Goal: Information Seeking & Learning: Learn about a topic

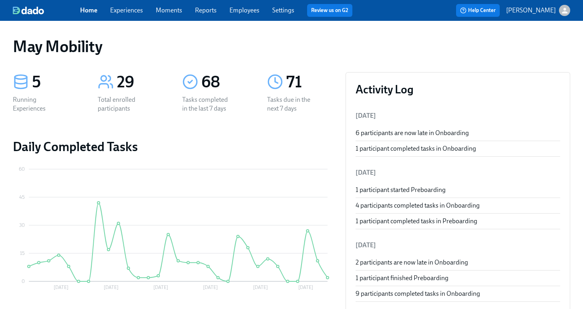
click at [126, 11] on link "Experiences" at bounding box center [126, 10] width 33 height 8
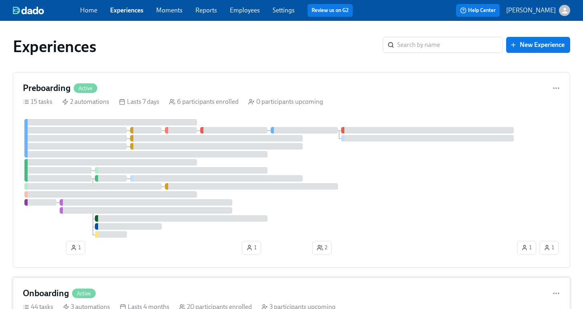
click at [56, 292] on h4 "Onboarding" at bounding box center [46, 293] width 46 height 12
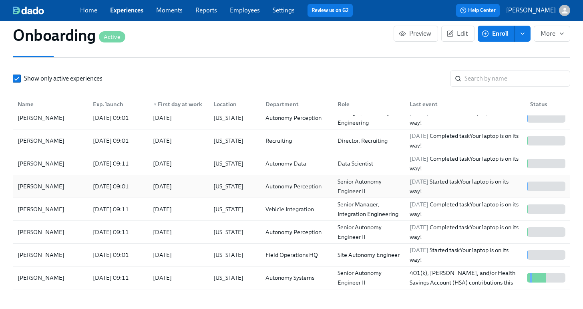
scroll to position [101, 0]
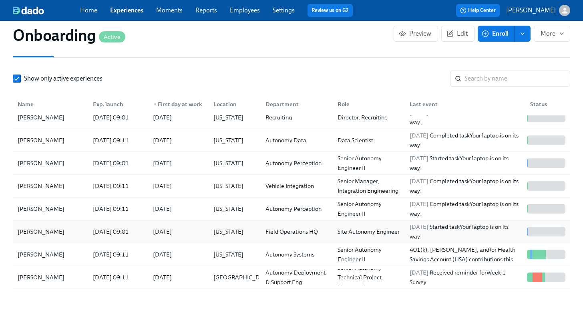
click at [62, 223] on div "[PERSON_NAME]" at bounding box center [50, 231] width 72 height 16
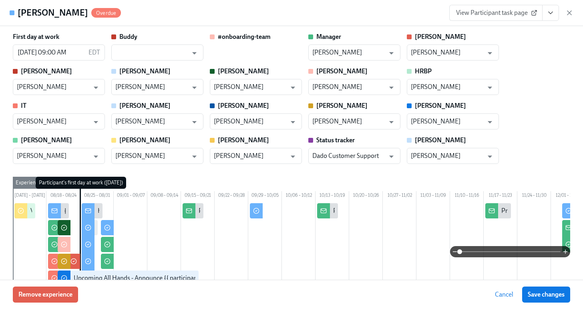
click at [552, 14] on icon "View task page" at bounding box center [551, 13] width 8 height 8
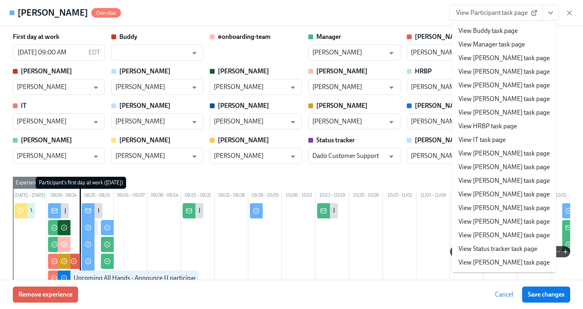
click at [521, 138] on li "View IT task page" at bounding box center [504, 140] width 104 height 14
click at [489, 141] on link "View IT task page" at bounding box center [482, 139] width 47 height 9
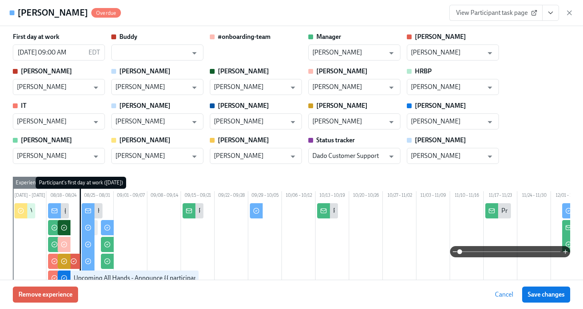
scroll to position [103, 0]
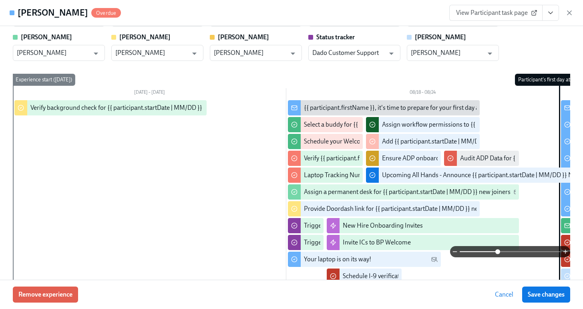
drag, startPoint x: 462, startPoint y: 253, endPoint x: 498, endPoint y: 254, distance: 35.7
click at [498, 254] on span at bounding box center [497, 251] width 5 height 5
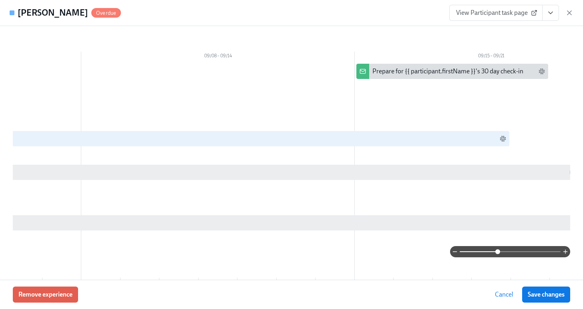
scroll to position [0, 766]
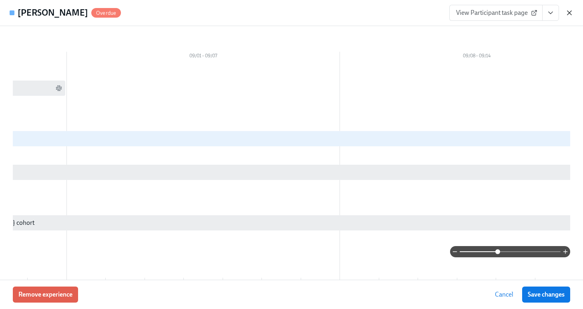
click at [572, 13] on icon "button" at bounding box center [569, 13] width 8 height 8
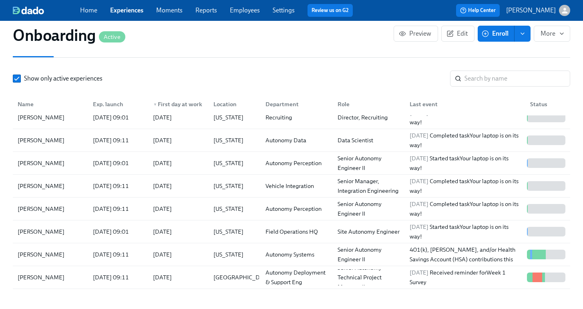
click at [127, 10] on link "Experiences" at bounding box center [126, 10] width 33 height 8
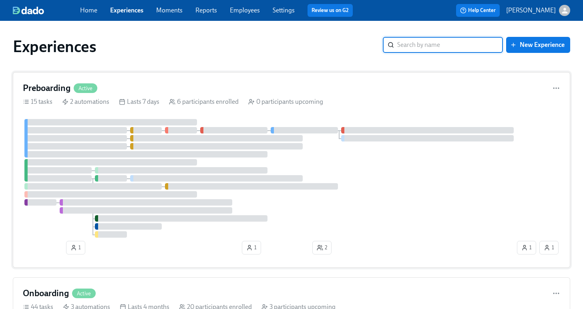
click at [93, 80] on div "Preboarding Active 15 tasks 2 automations Lasts 7 days 6 participants enrolled …" at bounding box center [291, 169] width 557 height 195
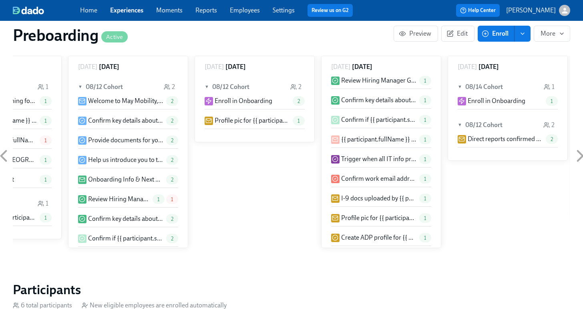
scroll to position [125, 0]
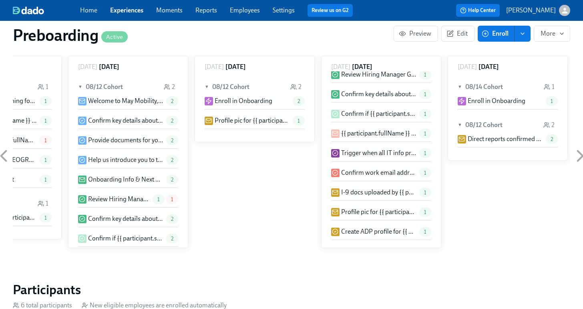
click at [392, 157] on p "Trigger when all IT info provided" at bounding box center [378, 153] width 75 height 9
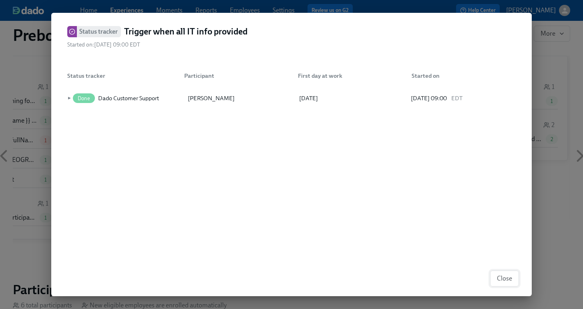
click at [507, 276] on span "Close" at bounding box center [504, 278] width 15 height 8
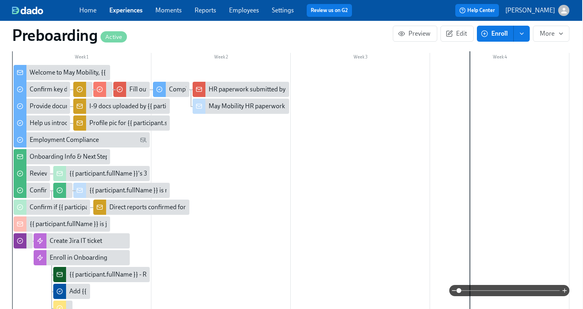
scroll to position [258, 1]
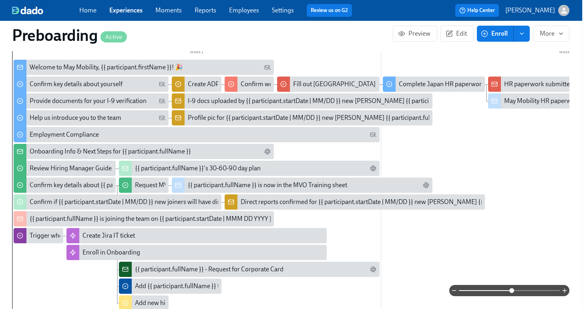
drag, startPoint x: 461, startPoint y: 293, endPoint x: 513, endPoint y: 293, distance: 52.1
click at [513, 293] on span at bounding box center [511, 290] width 5 height 5
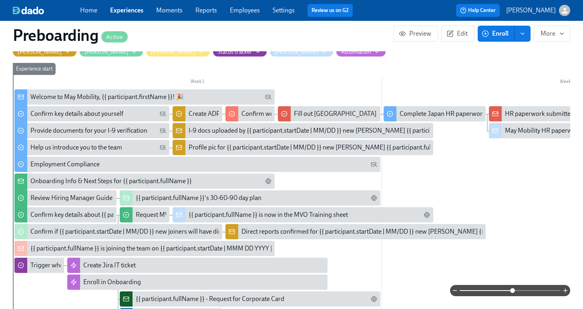
scroll to position [183, 0]
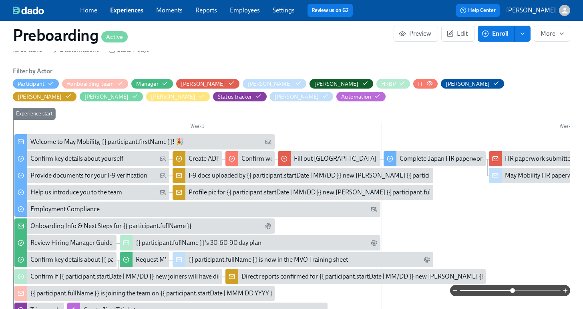
click at [429, 82] on circle "button" at bounding box center [430, 83] width 2 height 2
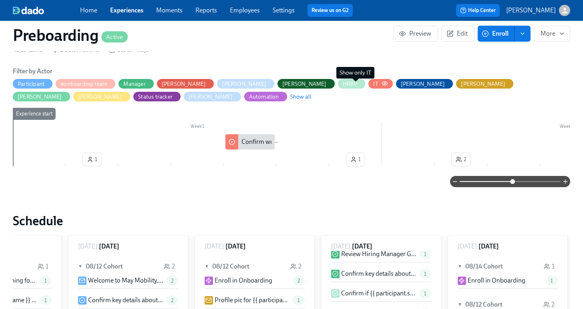
click at [382, 84] on icon "button" at bounding box center [385, 83] width 6 height 6
click at [382, 82] on icon "button" at bounding box center [385, 83] width 6 height 6
click at [382, 84] on icon "button" at bounding box center [384, 83] width 5 height 4
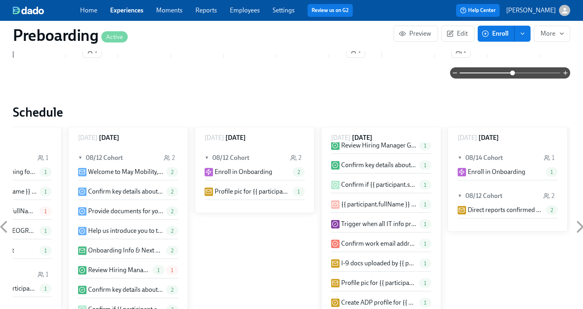
scroll to position [311, 0]
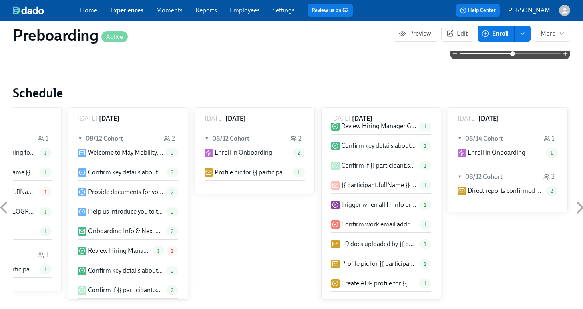
click at [377, 209] on p "Trigger when all IT info provided" at bounding box center [378, 204] width 75 height 9
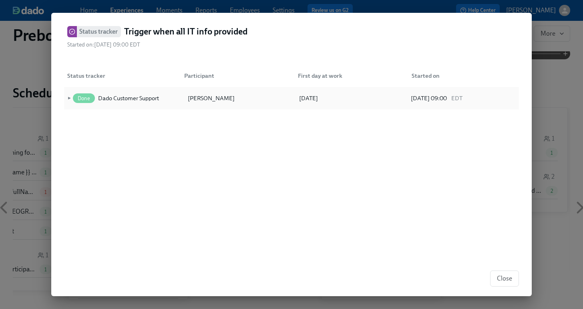
click at [68, 97] on span "►" at bounding box center [69, 98] width 6 height 9
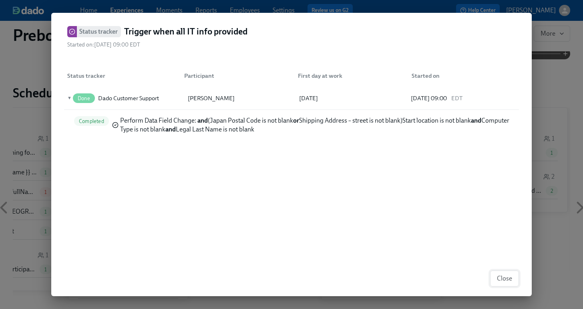
click at [511, 286] on button "Close" at bounding box center [504, 278] width 29 height 16
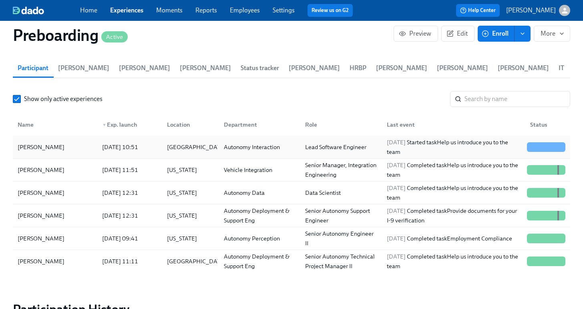
scroll to position [609, 0]
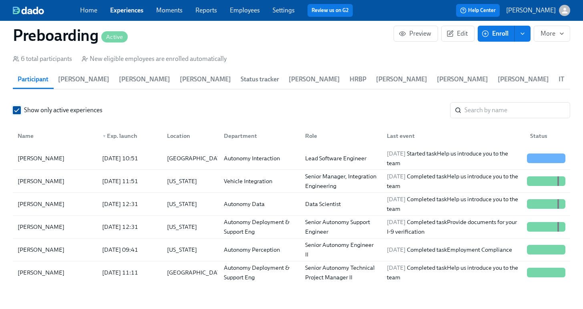
click at [68, 115] on span "Show only active experiences" at bounding box center [63, 110] width 78 height 9
click at [20, 114] on input "Show only active experiences" at bounding box center [16, 110] width 7 height 7
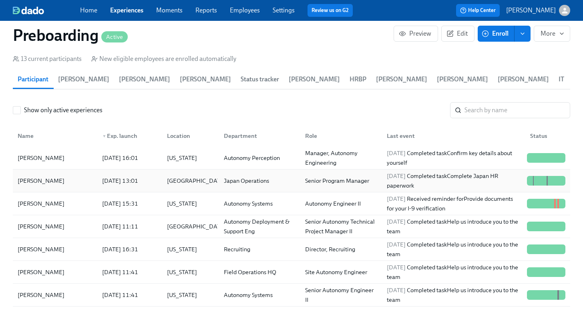
scroll to position [122, 0]
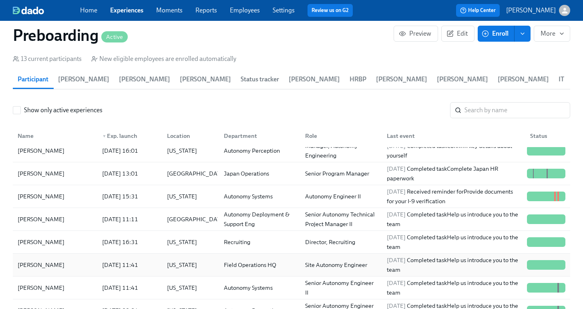
click at [68, 268] on div "[PERSON_NAME]" at bounding box center [54, 265] width 81 height 16
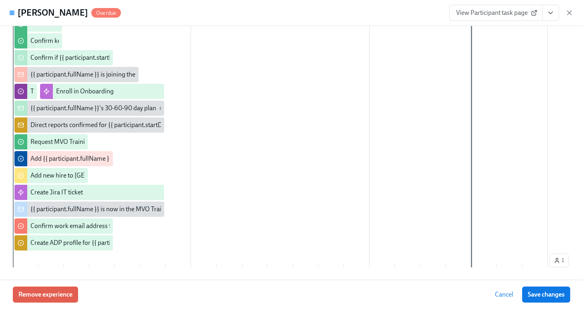
scroll to position [237, 0]
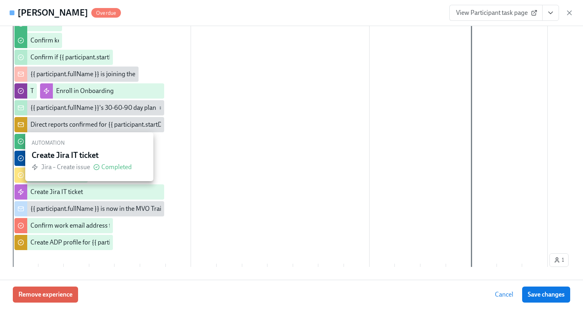
click at [126, 193] on div "Create Jira IT ticket" at bounding box center [95, 191] width 131 height 9
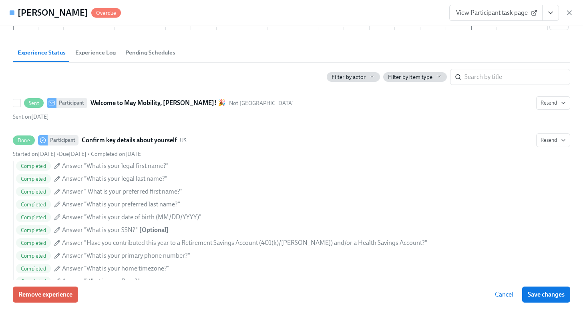
scroll to position [479, 0]
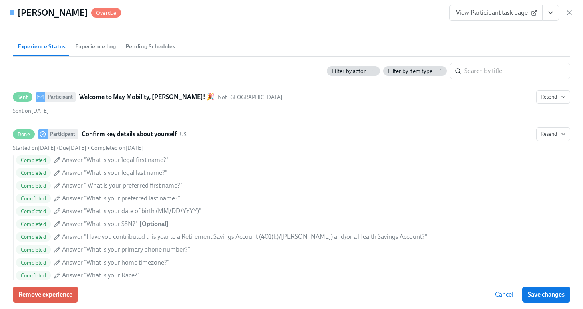
click at [568, 8] on div "View Participant task page" at bounding box center [511, 13] width 124 height 16
click at [568, 14] on icon "button" at bounding box center [569, 13] width 8 height 8
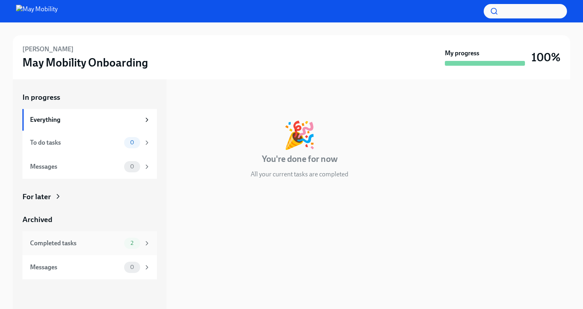
click at [81, 242] on div "Completed tasks" at bounding box center [75, 243] width 91 height 9
